Goal: Use online tool/utility

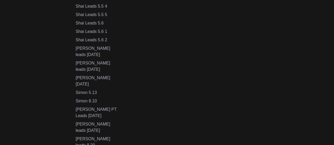
scroll to position [287, 0]
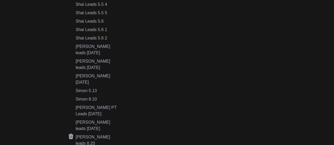
click at [101, 134] on div "[PERSON_NAME] leads 8.20" at bounding box center [98, 140] width 44 height 13
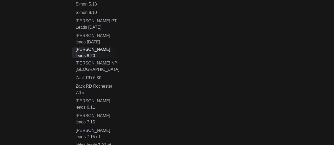
scroll to position [375, 0]
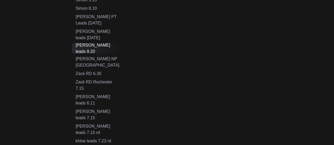
scroll to position [374, 0]
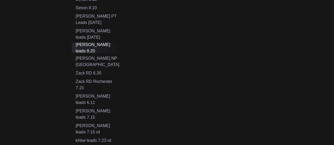
type input "**********"
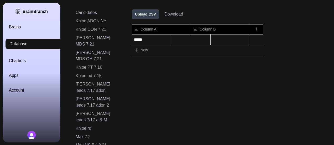
click at [148, 14] on button "Upload CSV" at bounding box center [145, 13] width 27 height 9
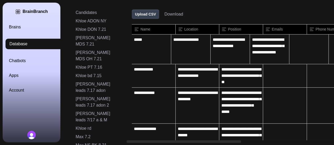
click at [15, 25] on link "Brains" at bounding box center [38, 27] width 58 height 6
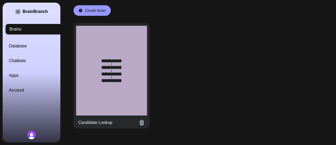
click at [97, 71] on div at bounding box center [111, 71] width 71 height 90
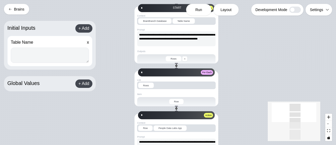
click at [63, 57] on textarea at bounding box center [50, 55] width 78 height 15
paste textarea "**********"
type textarea "**********"
click at [200, 10] on span "Run" at bounding box center [198, 9] width 7 height 5
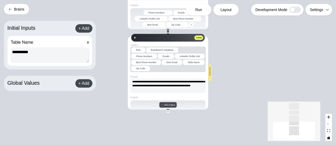
click at [16, 11] on button "Brains" at bounding box center [16, 9] width 25 height 11
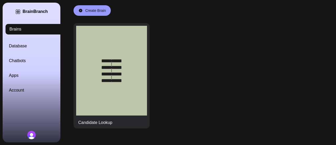
click at [23, 40] on div "Brains Database Chatbots Apps Account" at bounding box center [38, 58] width 58 height 69
click at [24, 45] on link "Database" at bounding box center [38, 46] width 58 height 6
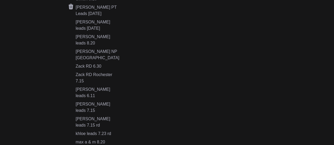
scroll to position [380, 0]
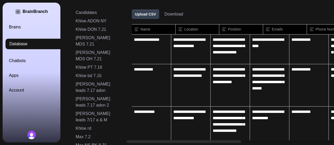
click at [172, 16] on button "Download" at bounding box center [173, 14] width 19 height 6
